Goal: Check status: Check status

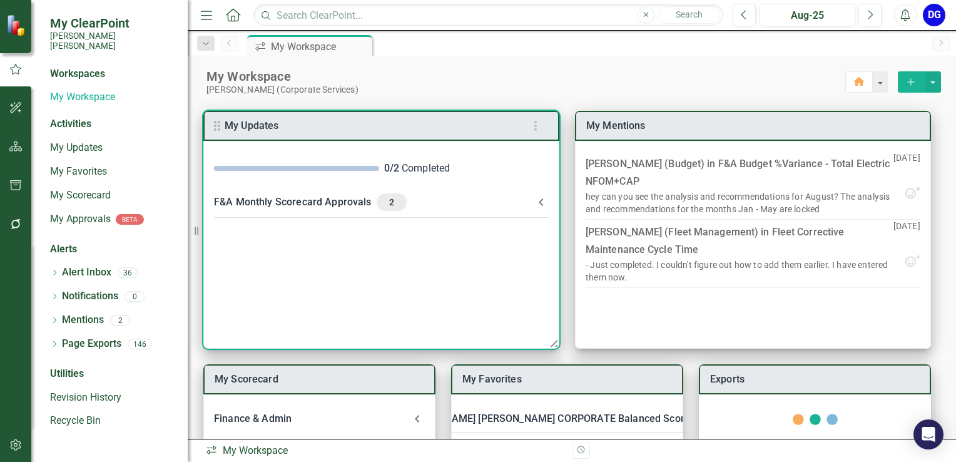
click at [540, 201] on icon at bounding box center [541, 202] width 4 height 8
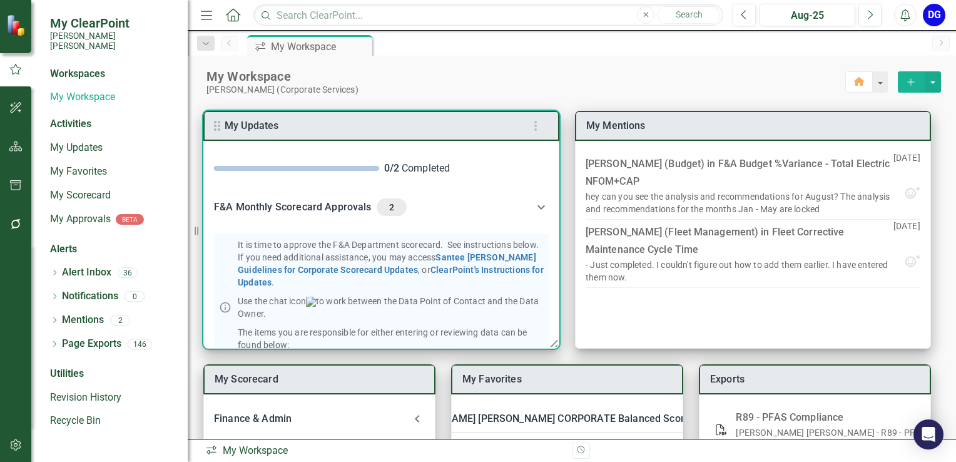
click at [356, 208] on div "F&A Monthly Scorecard Approvals 2" at bounding box center [374, 207] width 320 height 18
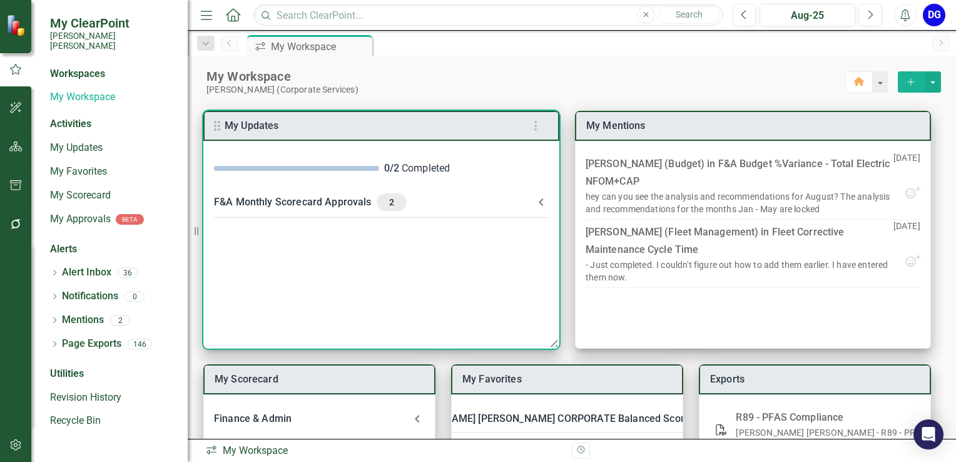
click at [356, 208] on div "F&A Monthly Scorecard Approvals 2" at bounding box center [374, 202] width 320 height 18
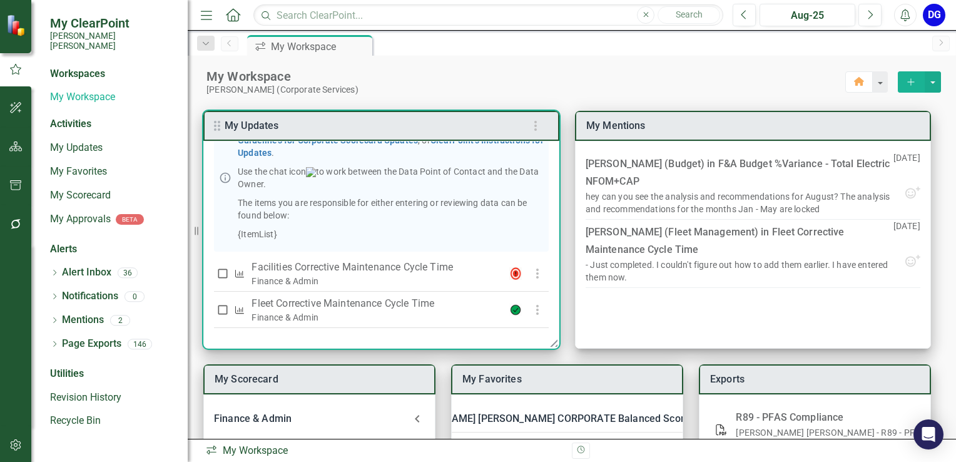
scroll to position [141, 0]
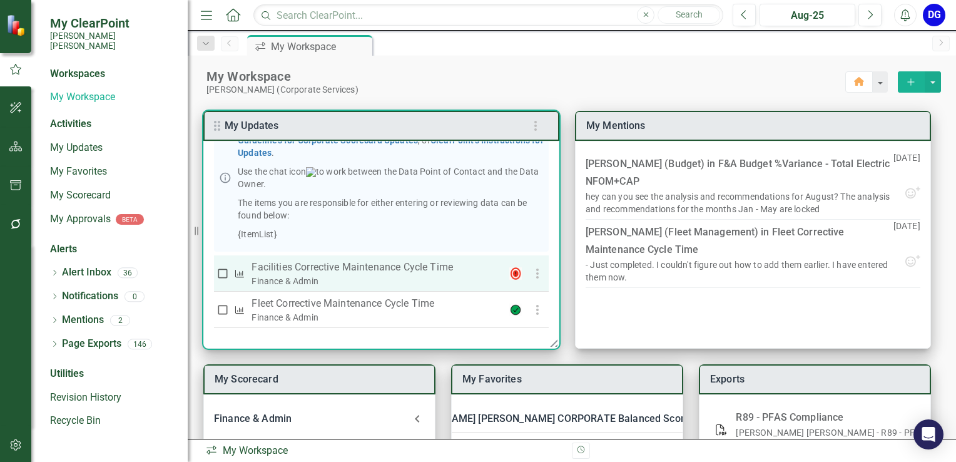
click at [425, 263] on p "Facilities Corrective Maintenance Cycle Time" at bounding box center [373, 267] width 245 height 15
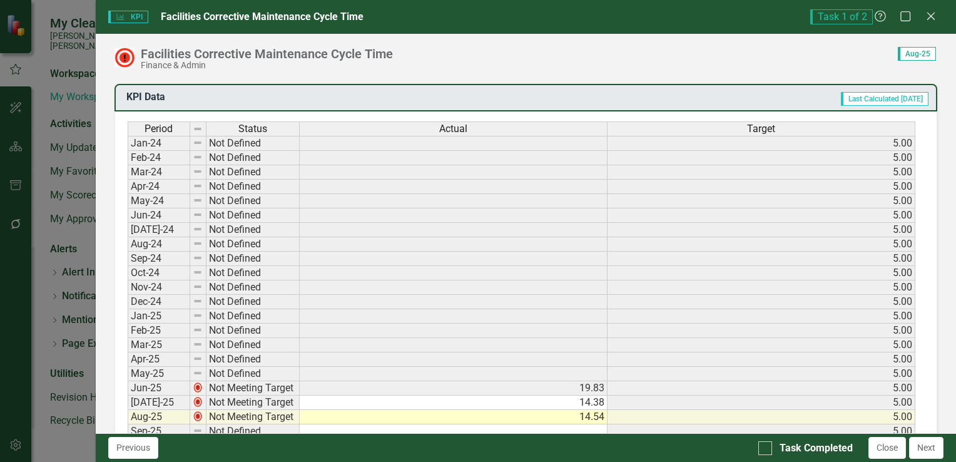
scroll to position [580, 0]
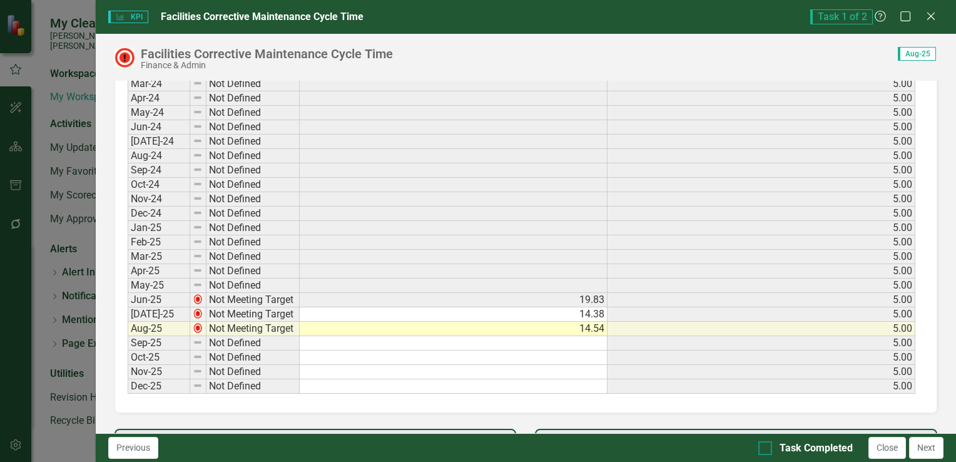
click at [766, 451] on div at bounding box center [765, 448] width 14 height 14
click at [766, 449] on input "Task Completed" at bounding box center [762, 445] width 8 height 8
checkbox input "true"
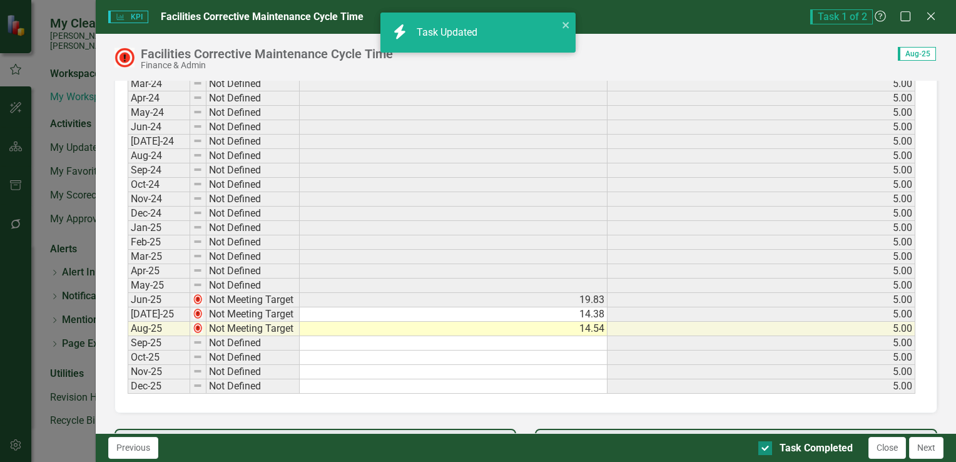
checkbox input "true"
click at [927, 449] on button "Next" at bounding box center [926, 448] width 34 height 22
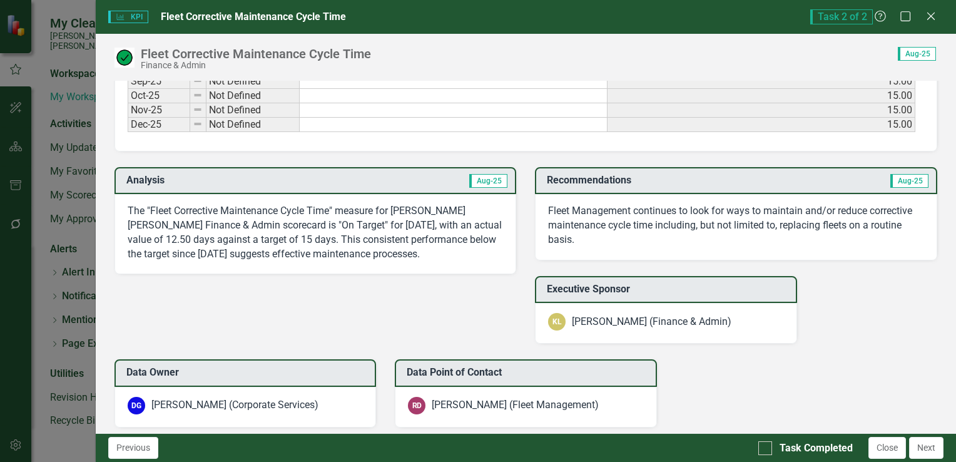
scroll to position [917, 0]
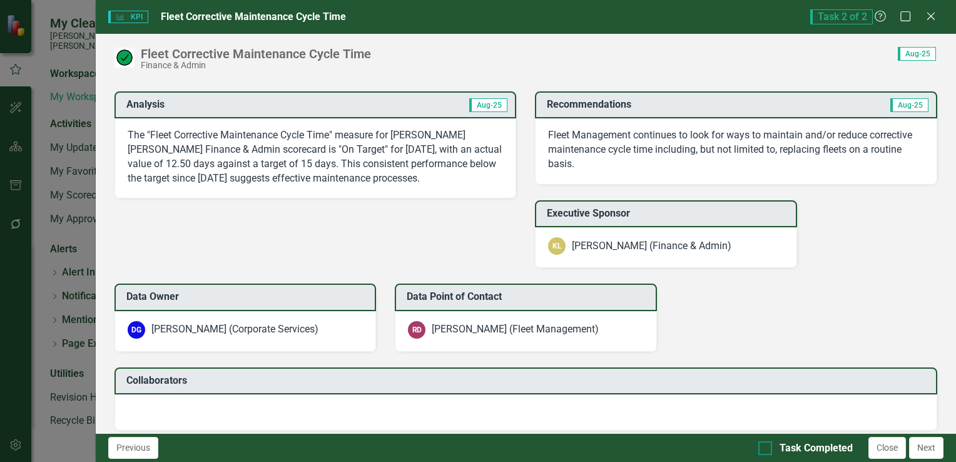
click at [765, 448] on input "Task Completed" at bounding box center [762, 445] width 8 height 8
checkbox input "true"
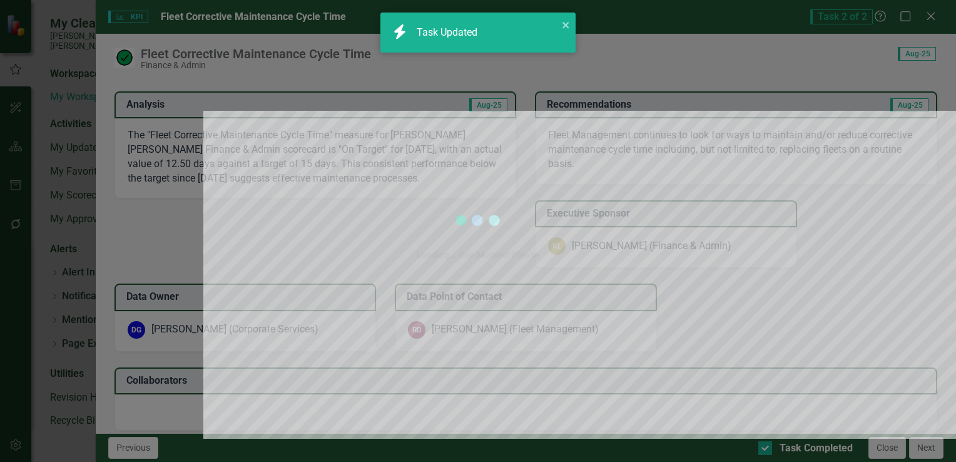
checkbox input "true"
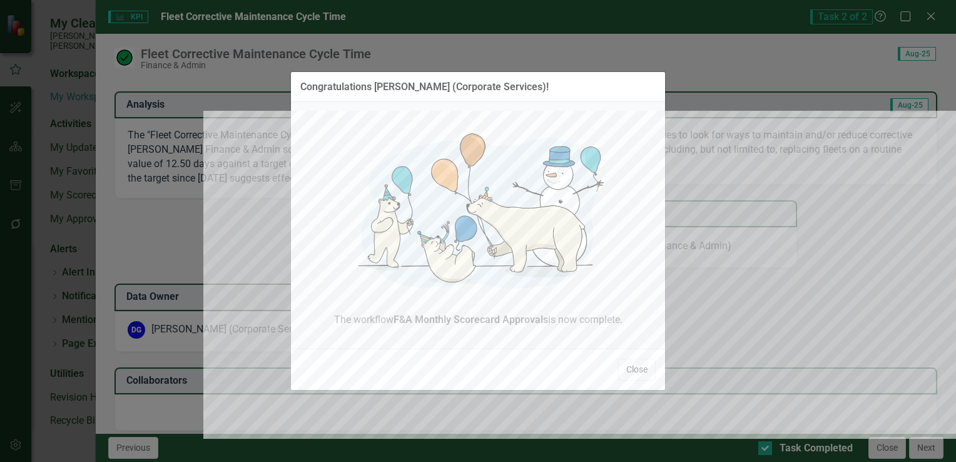
click at [632, 370] on button "Close" at bounding box center [637, 369] width 38 height 22
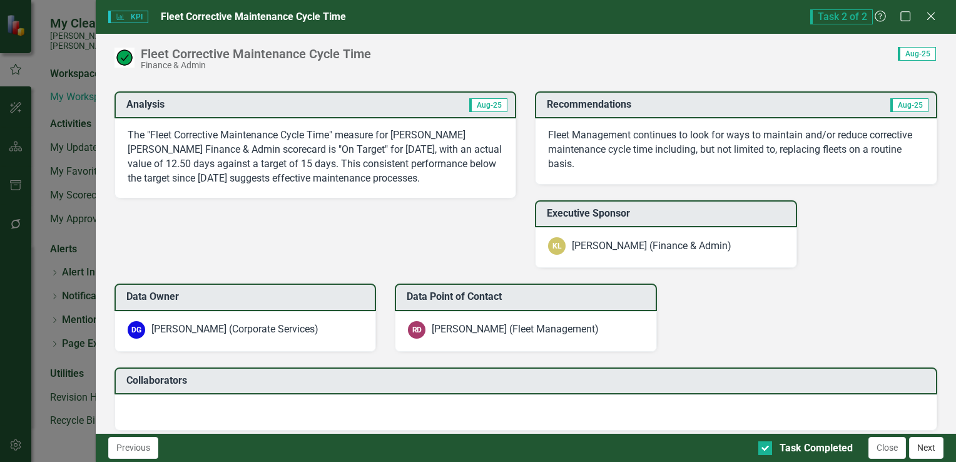
click at [936, 442] on button "Next" at bounding box center [926, 448] width 34 height 22
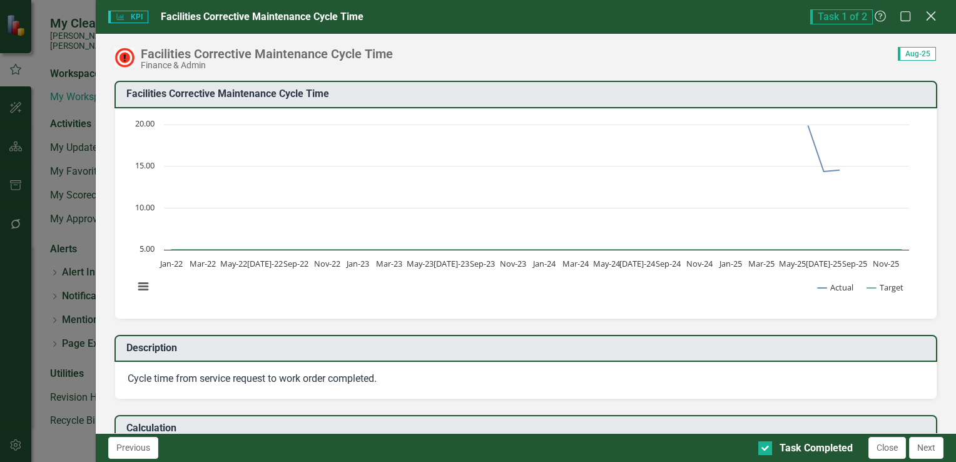
click at [935, 11] on icon "Close" at bounding box center [931, 16] width 16 height 12
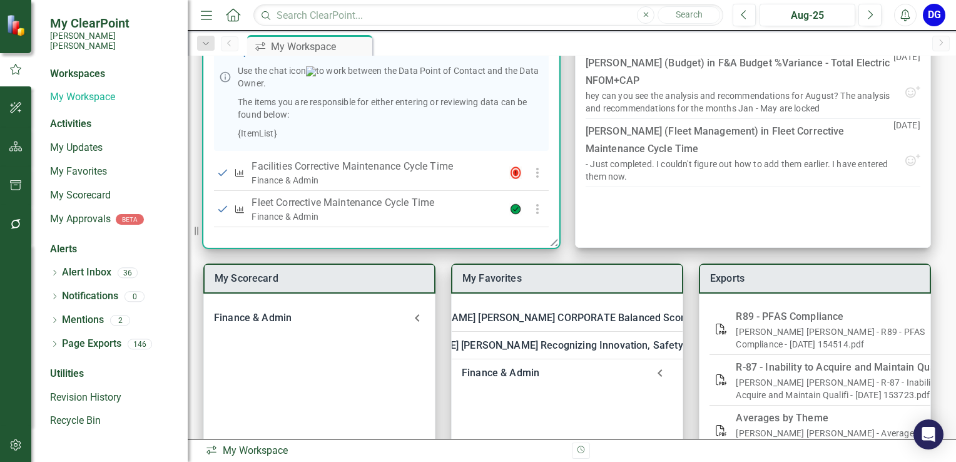
scroll to position [150, 0]
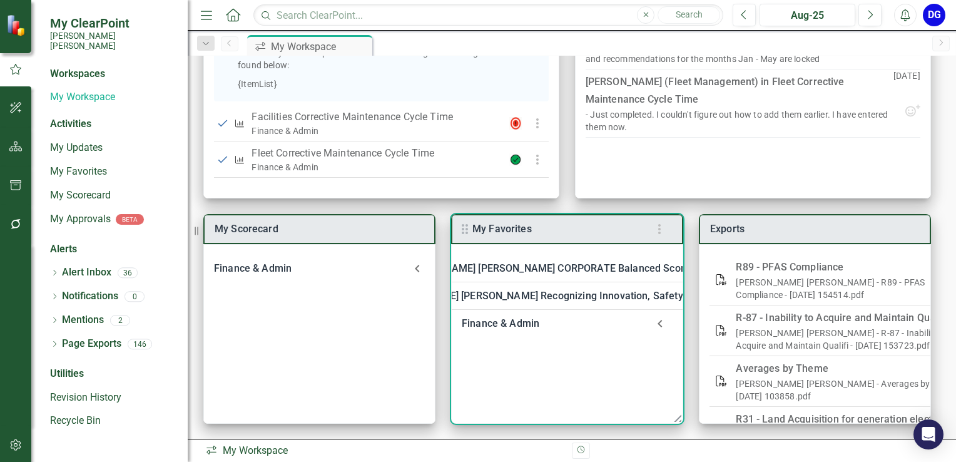
click at [518, 319] on div "Finance & Admin" at bounding box center [555, 324] width 186 height 18
click at [520, 359] on link "Welcome to F&A Departmental Scorecard" at bounding box center [587, 357] width 191 height 12
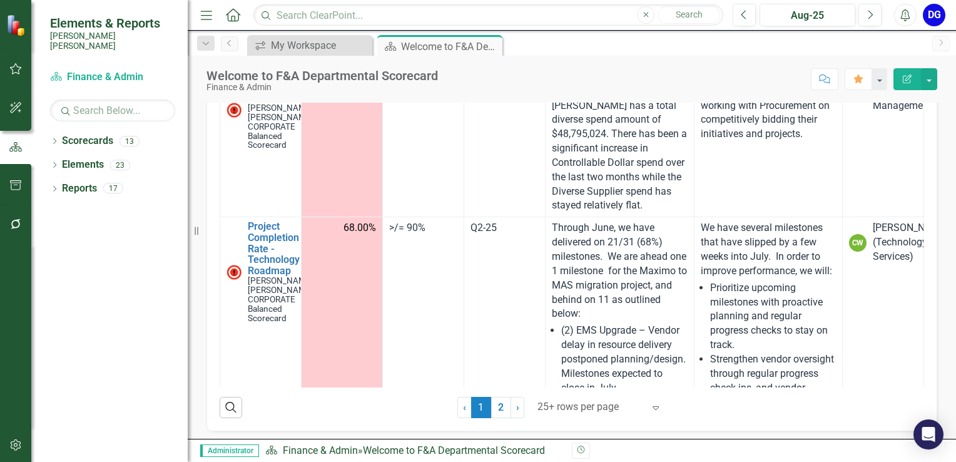
scroll to position [385, 0]
click at [499, 402] on link "2" at bounding box center [501, 405] width 20 height 21
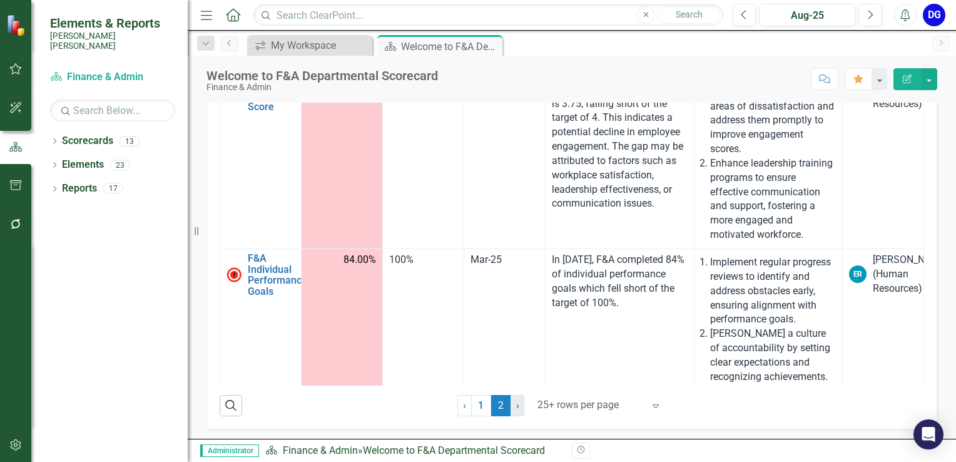
click at [510, 404] on link "› Next" at bounding box center [517, 405] width 14 height 21
click at [516, 407] on span "›" at bounding box center [517, 405] width 3 height 12
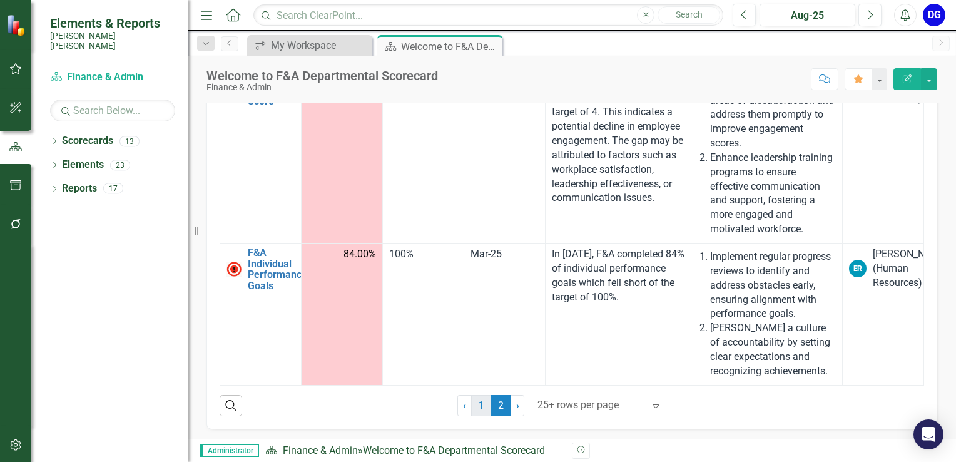
click at [474, 409] on link "1" at bounding box center [481, 405] width 20 height 21
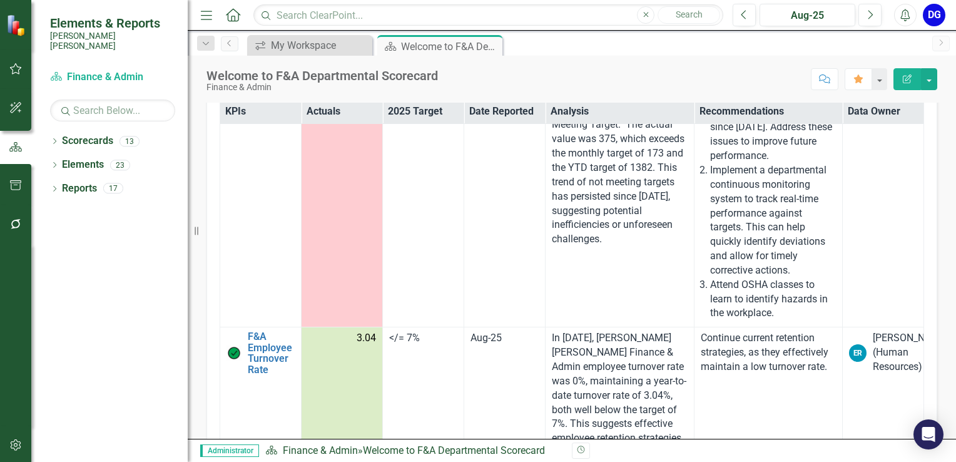
scroll to position [325, 0]
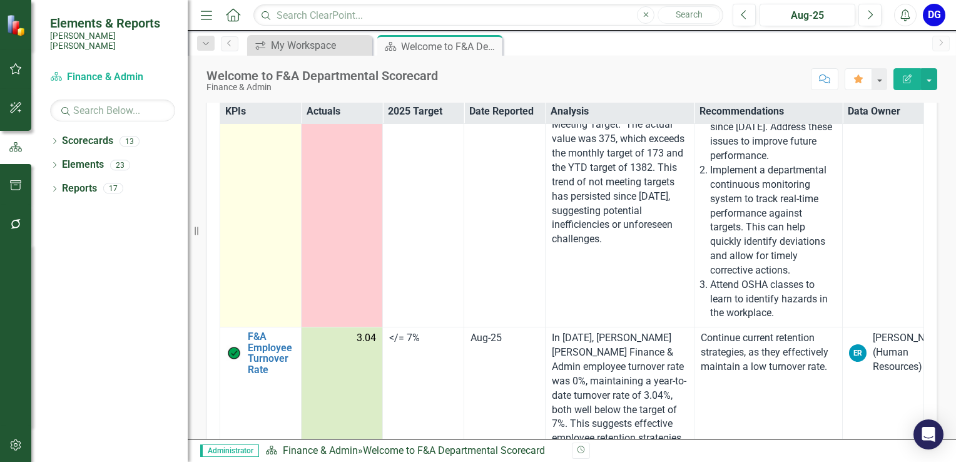
click at [277, 90] on link "F&A Leading Indicator Reports" at bounding box center [271, 68] width 47 height 44
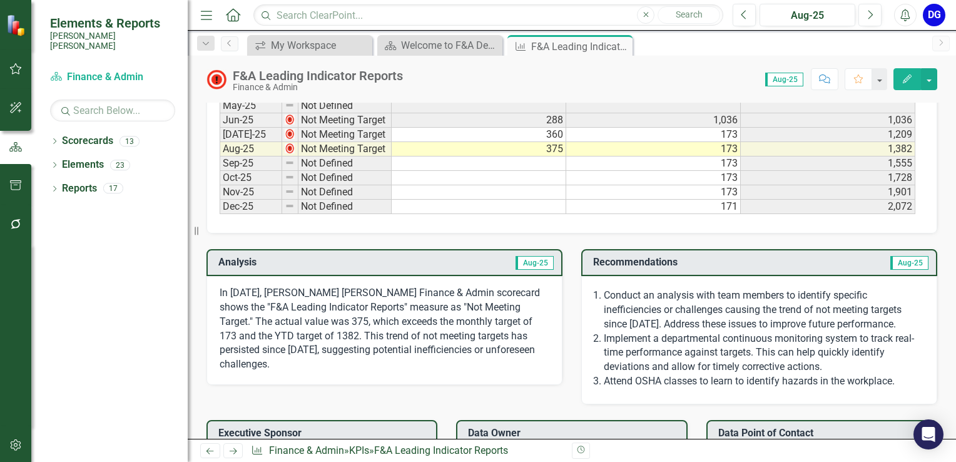
scroll to position [669, 0]
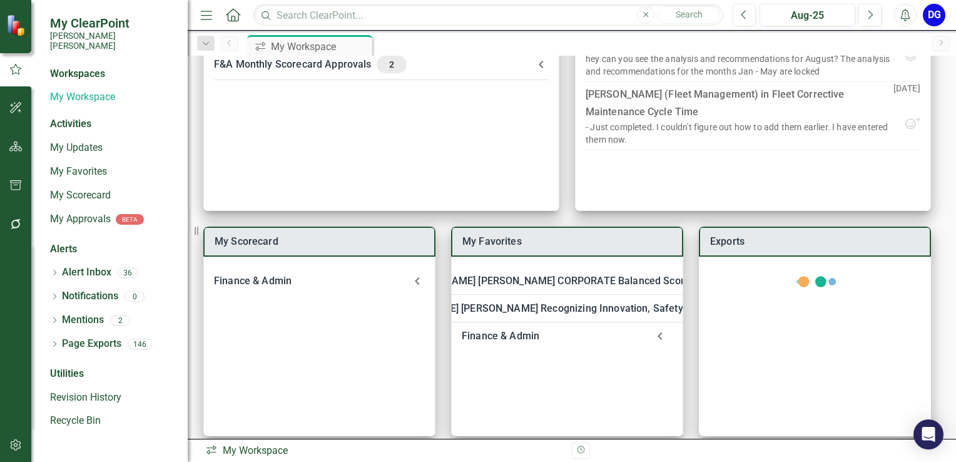
scroll to position [150, 0]
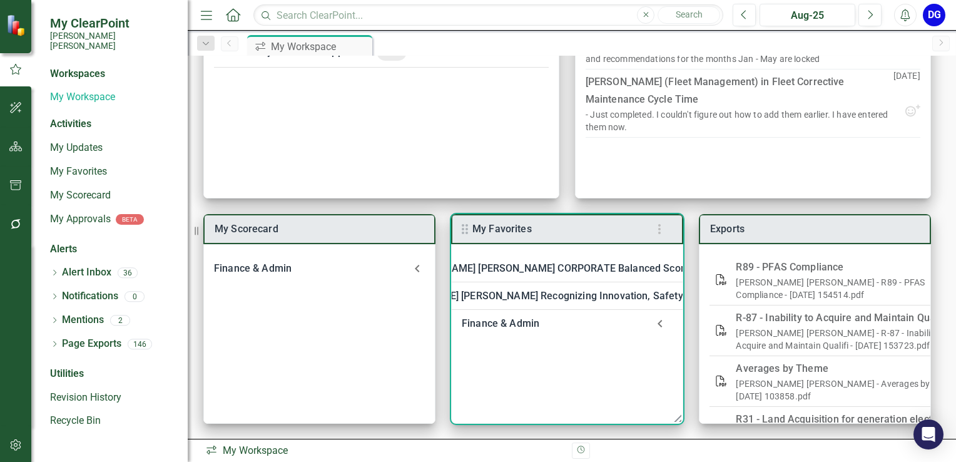
click at [509, 326] on div "Finance & Admin" at bounding box center [555, 324] width 186 height 18
click at [526, 357] on link "Welcome to F&A Departmental Scorecard" at bounding box center [587, 357] width 191 height 12
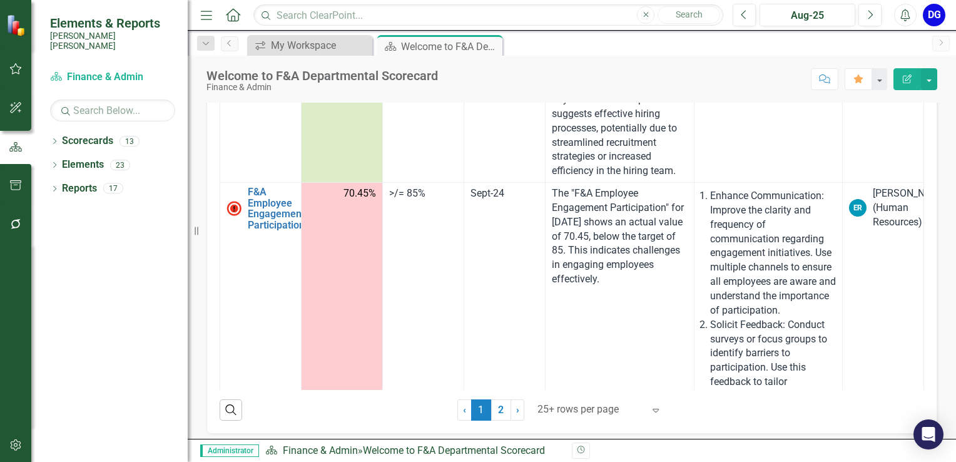
scroll to position [385, 0]
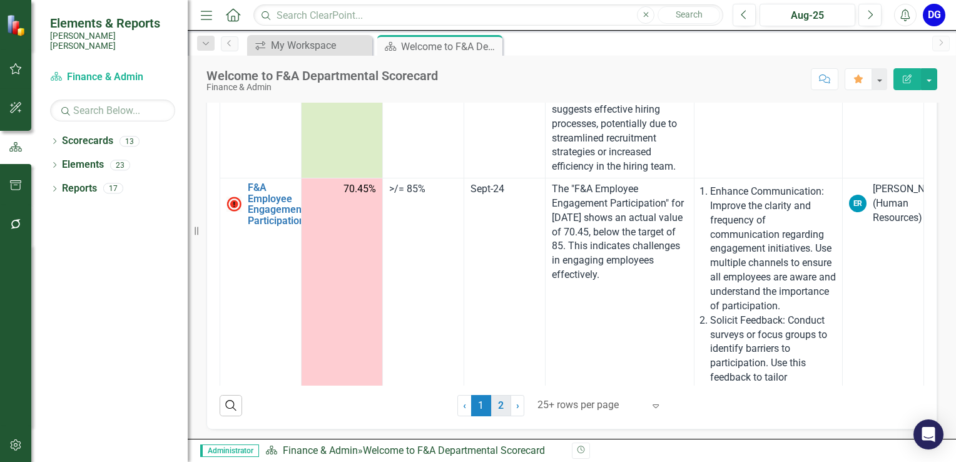
click at [498, 408] on link "2" at bounding box center [501, 405] width 20 height 21
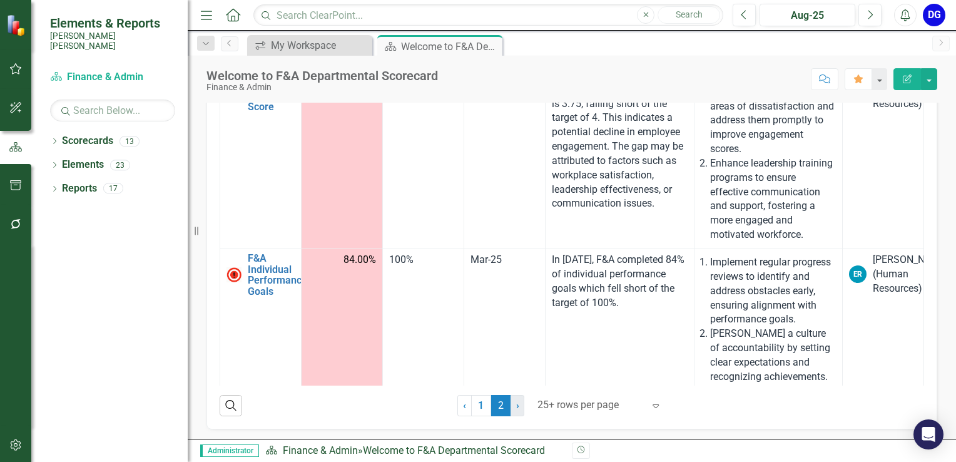
click at [516, 404] on link "› Next" at bounding box center [517, 405] width 14 height 21
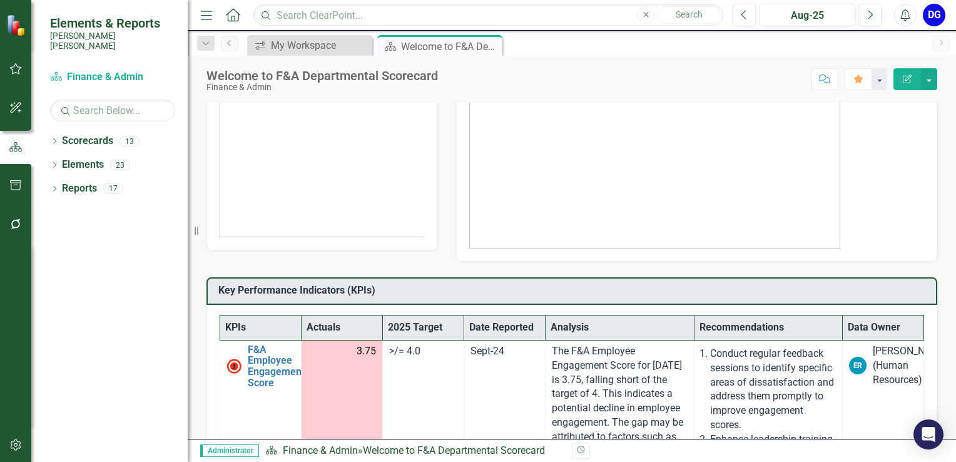
scroll to position [0, 0]
